Goal: Find contact information: Obtain details needed to contact an individual or organization

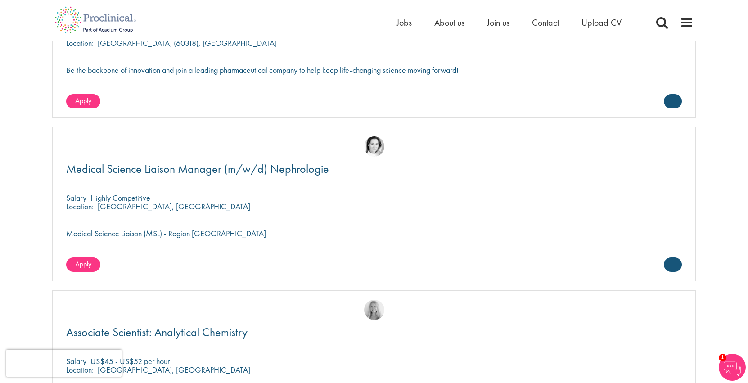
scroll to position [2481, 0]
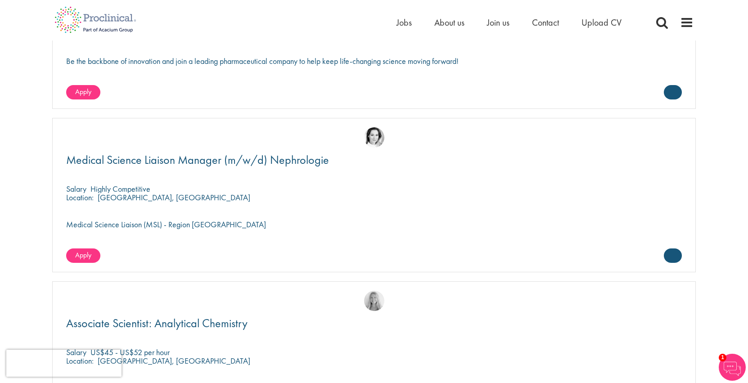
click at [373, 130] on img at bounding box center [374, 137] width 20 height 20
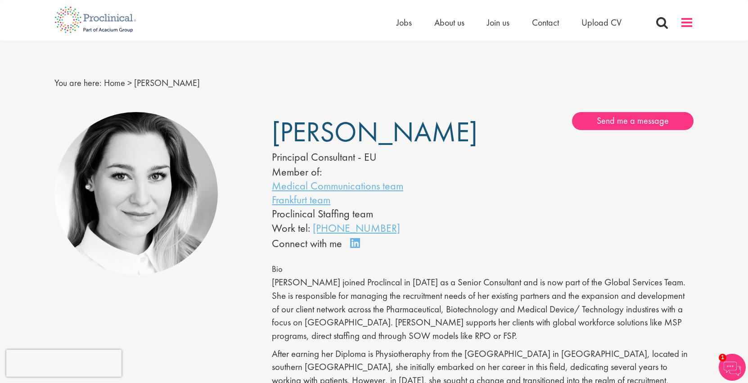
click at [688, 22] on span at bounding box center [686, 22] width 13 height 13
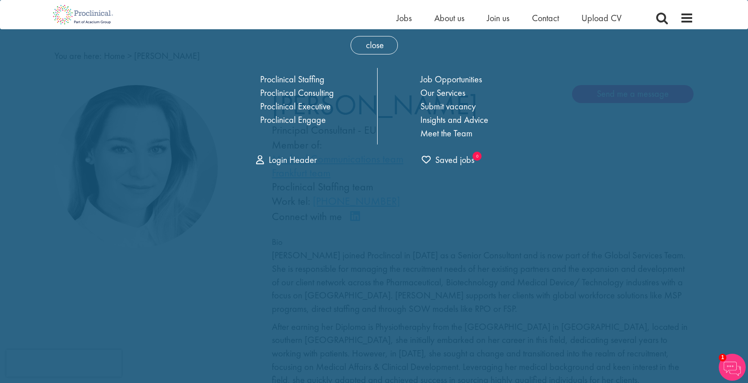
scroll to position [17, 0]
click at [293, 78] on link "Proclinical Staffing" at bounding box center [292, 78] width 64 height 12
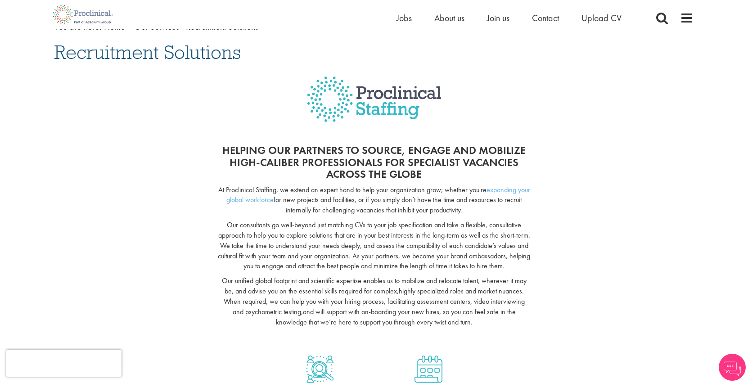
scroll to position [65, 0]
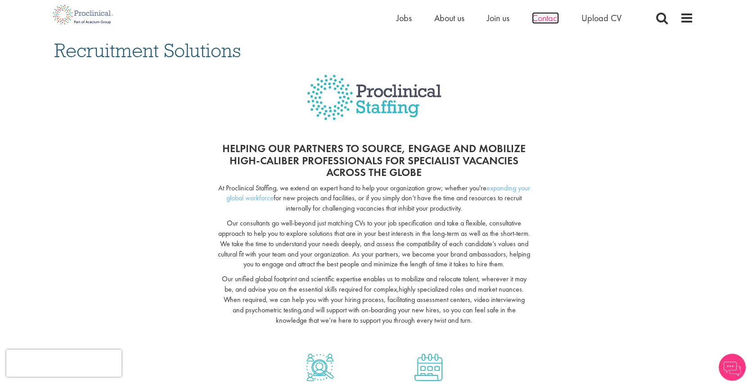
click at [549, 17] on span "Contact" at bounding box center [545, 18] width 27 height 12
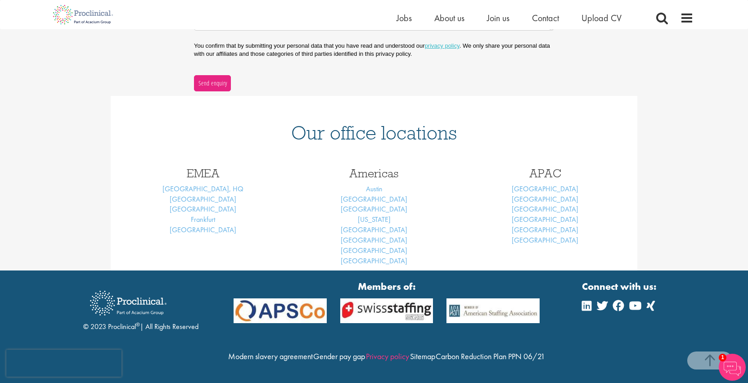
scroll to position [317, 0]
click at [202, 215] on link "Frankfurt" at bounding box center [203, 219] width 24 height 9
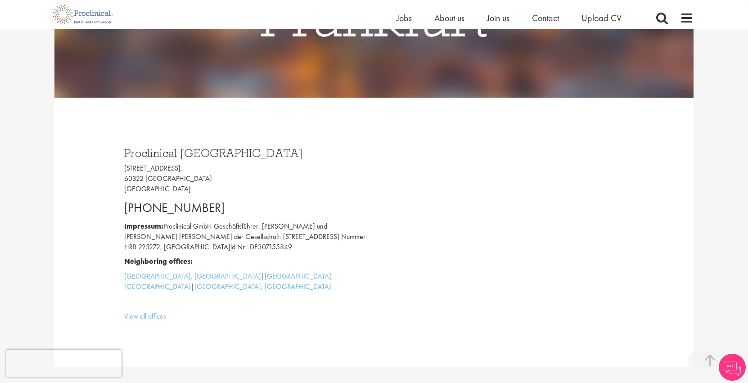
scroll to position [201, 0]
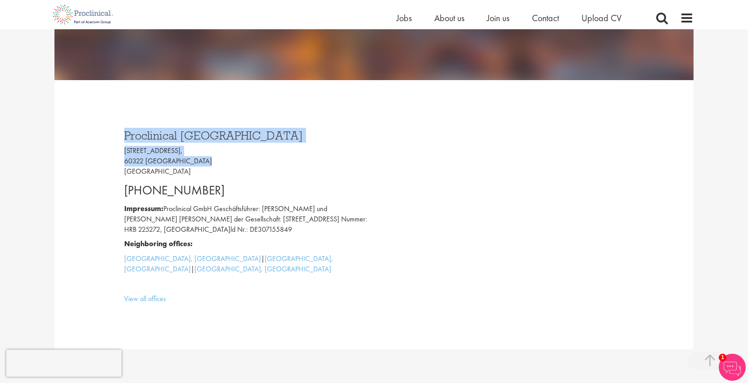
drag, startPoint x: 126, startPoint y: 133, endPoint x: 202, endPoint y: 160, distance: 80.3
click at [202, 160] on div "Proclinical Germany Bockenheimer Anlage 46, 60322 Frankfurt am Main Germany +49…" at bounding box center [245, 215] width 256 height 188
copy div "Proclinical Germany Bockenheimer Anlage 46, 60322 Frankfurt am Main"
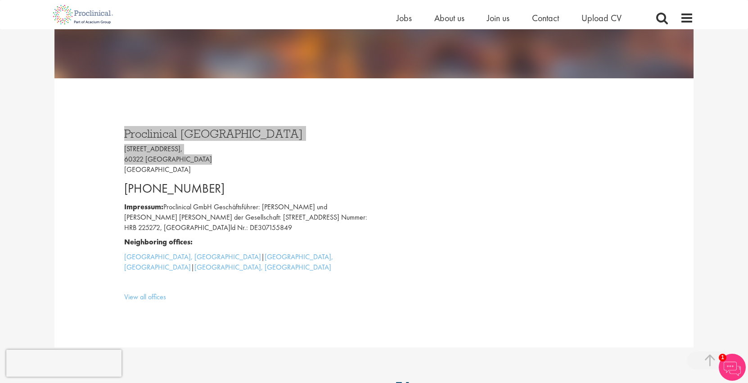
scroll to position [202, 0]
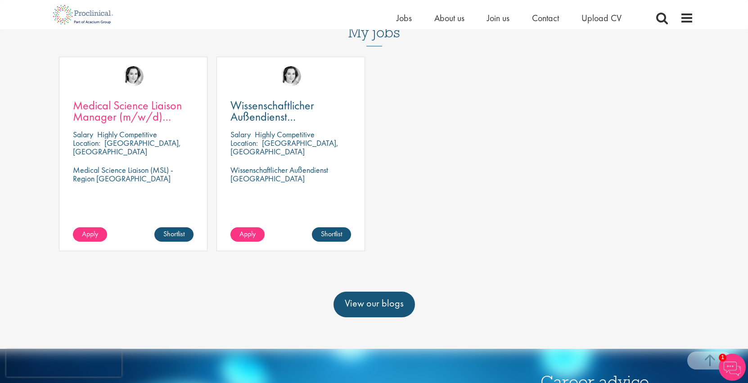
scroll to position [427, 0]
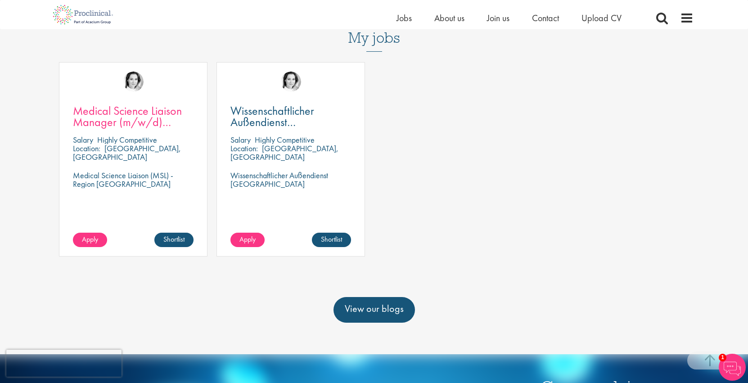
click at [101, 114] on span "Medical Science Liaison Manager (m/w/d) Nephrologie" at bounding box center [127, 122] width 109 height 38
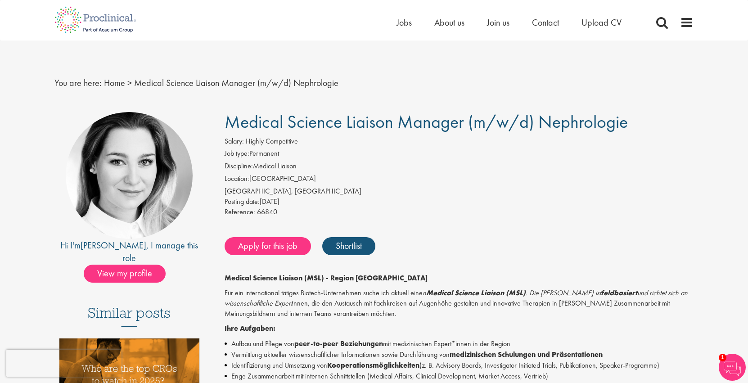
scroll to position [-3, 0]
drag, startPoint x: 279, startPoint y: 210, endPoint x: 268, endPoint y: 209, distance: 10.9
click at [268, 209] on div "Reference: 66840" at bounding box center [459, 213] width 469 height 13
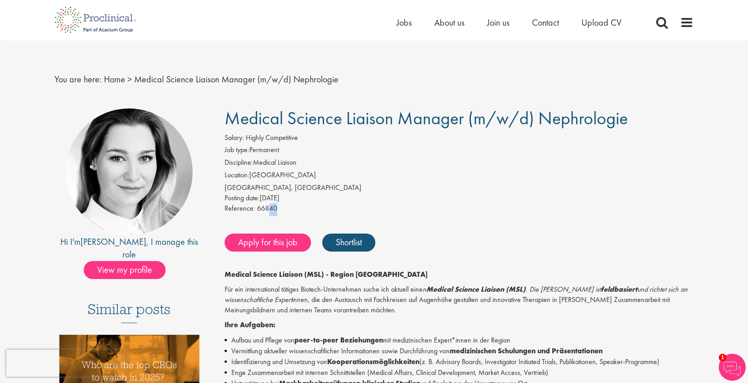
scroll to position [5, 0]
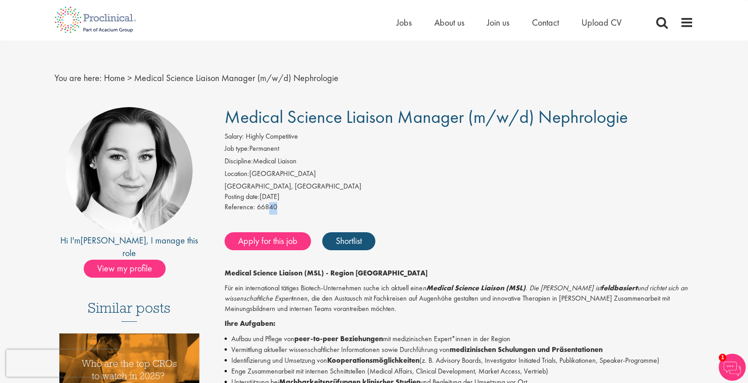
drag, startPoint x: 636, startPoint y: 121, endPoint x: 223, endPoint y: 119, distance: 412.6
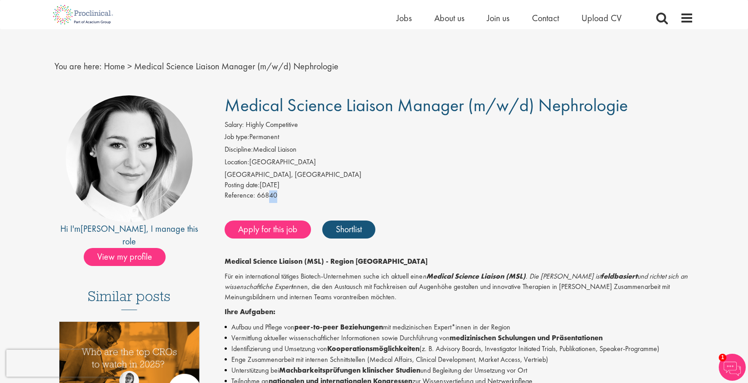
copy span "Medical Science Liaison Manager (m/w/d) Nephrologie"
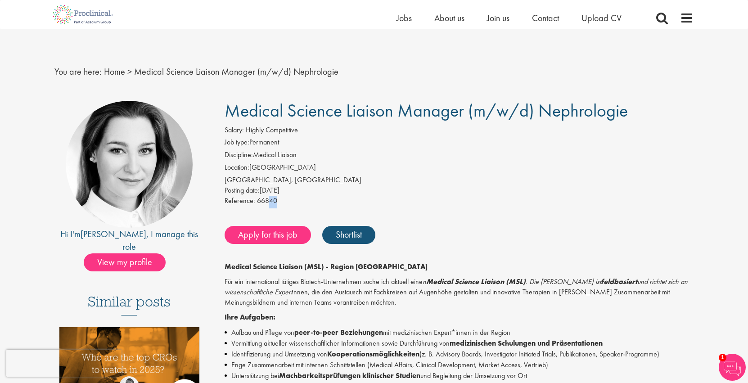
scroll to position [0, 0]
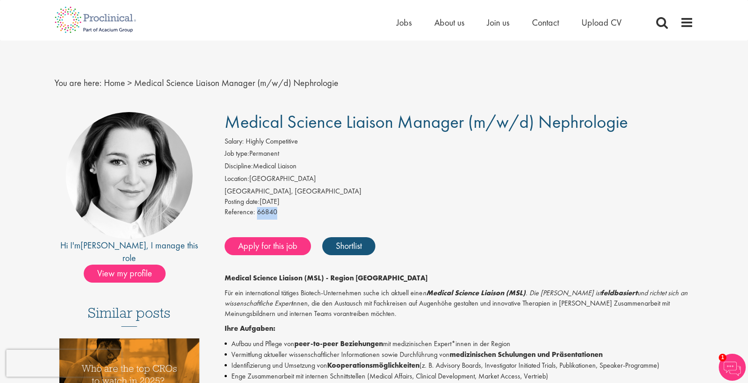
drag, startPoint x: 276, startPoint y: 211, endPoint x: 256, endPoint y: 210, distance: 20.3
click at [256, 210] on div "Reference: 66840" at bounding box center [459, 213] width 469 height 13
copy div "66840"
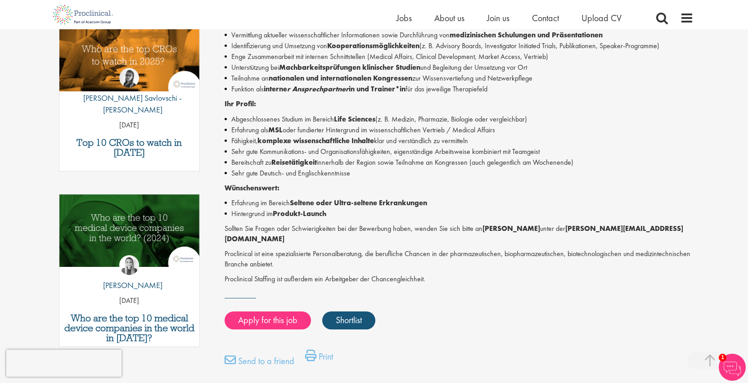
scroll to position [310, 0]
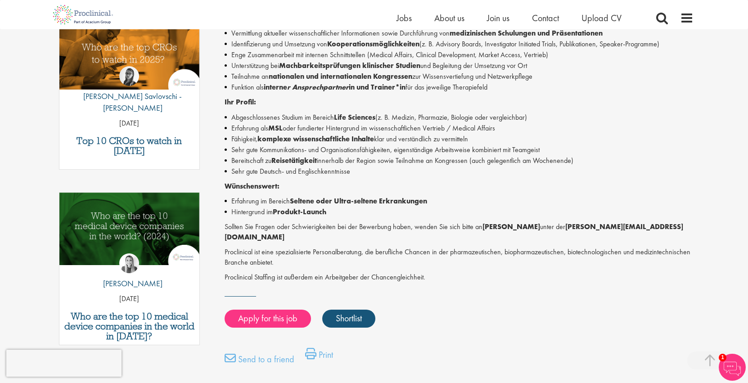
drag, startPoint x: 683, startPoint y: 222, endPoint x: 566, endPoint y: 225, distance: 116.6
click at [566, 225] on p "Sollten Sie Fragen oder Schwierigkeiten bei der Bewerbung haben, wenden Sie sic…" at bounding box center [459, 232] width 469 height 21
copy p "[PERSON_NAME][EMAIL_ADDRESS][DOMAIN_NAME]"
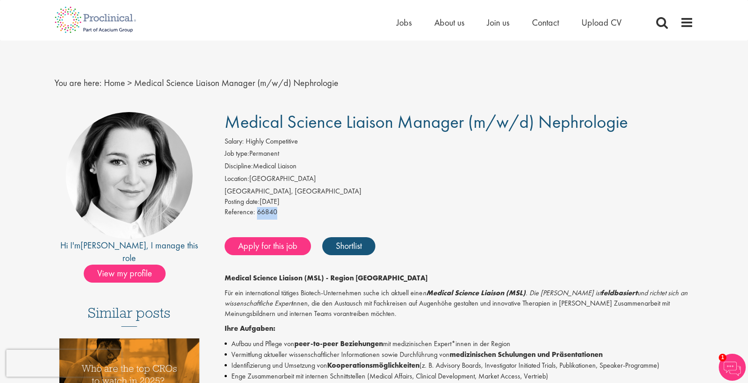
scroll to position [0, 0]
